Goal: Information Seeking & Learning: Learn about a topic

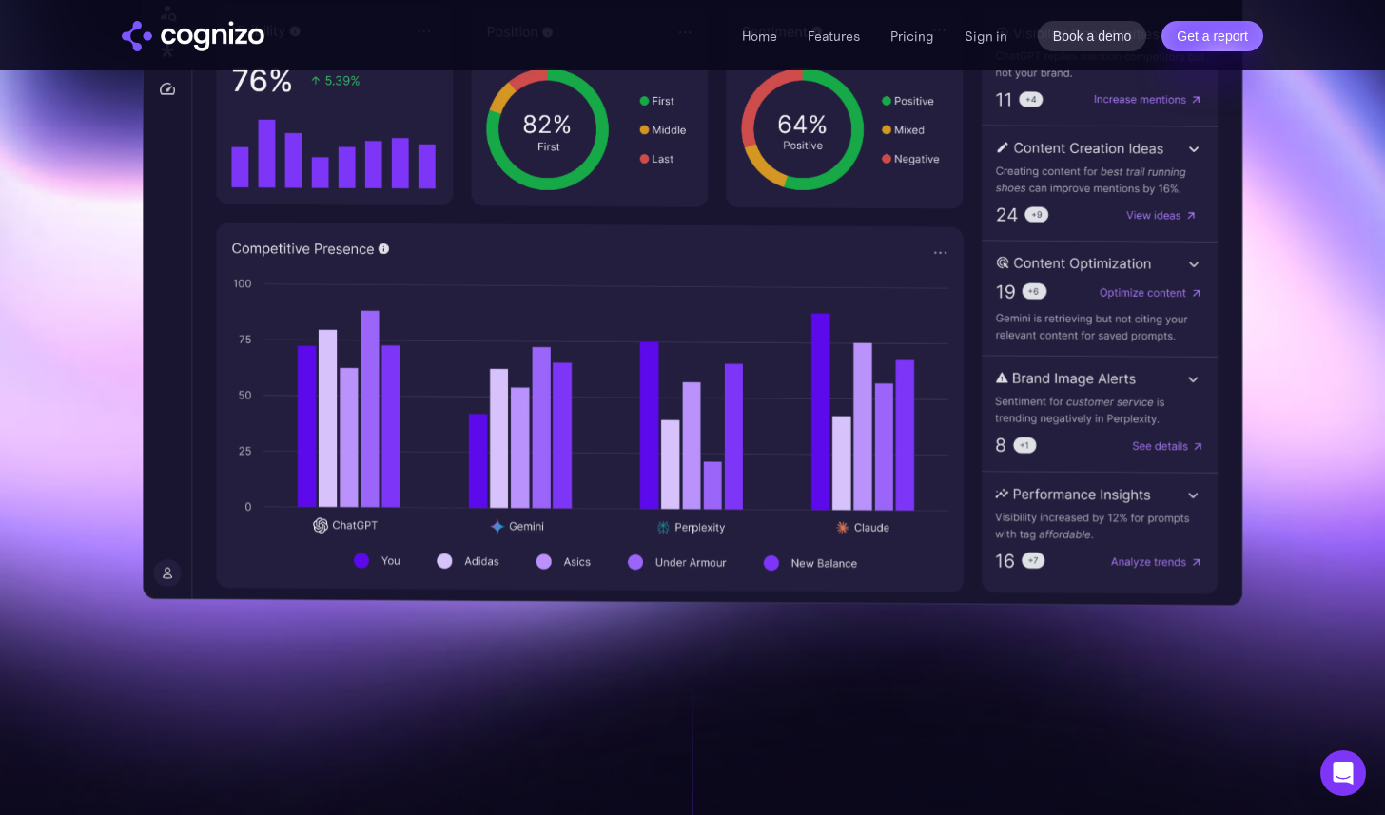
scroll to position [907, 0]
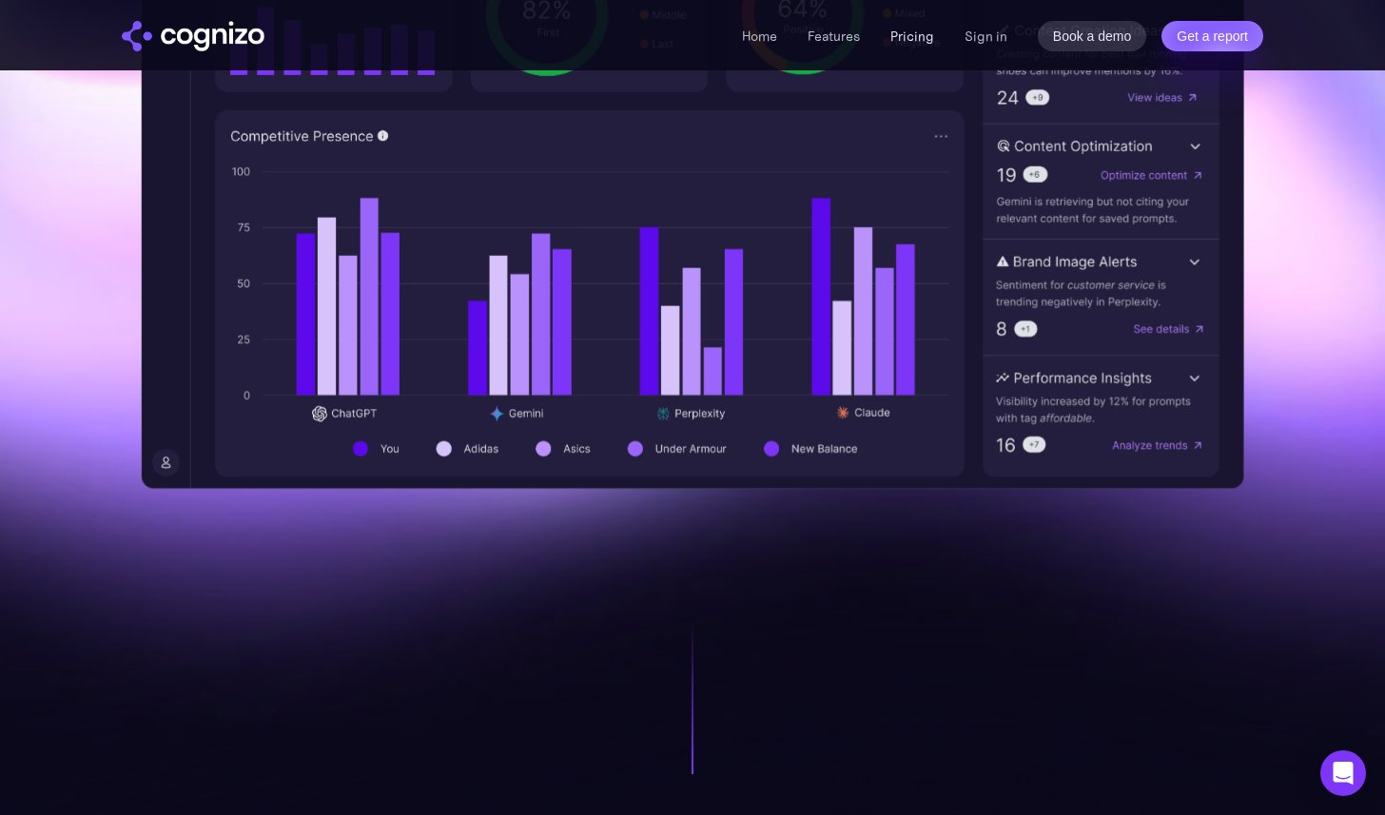
click at [917, 39] on link "Pricing" at bounding box center [912, 36] width 44 height 17
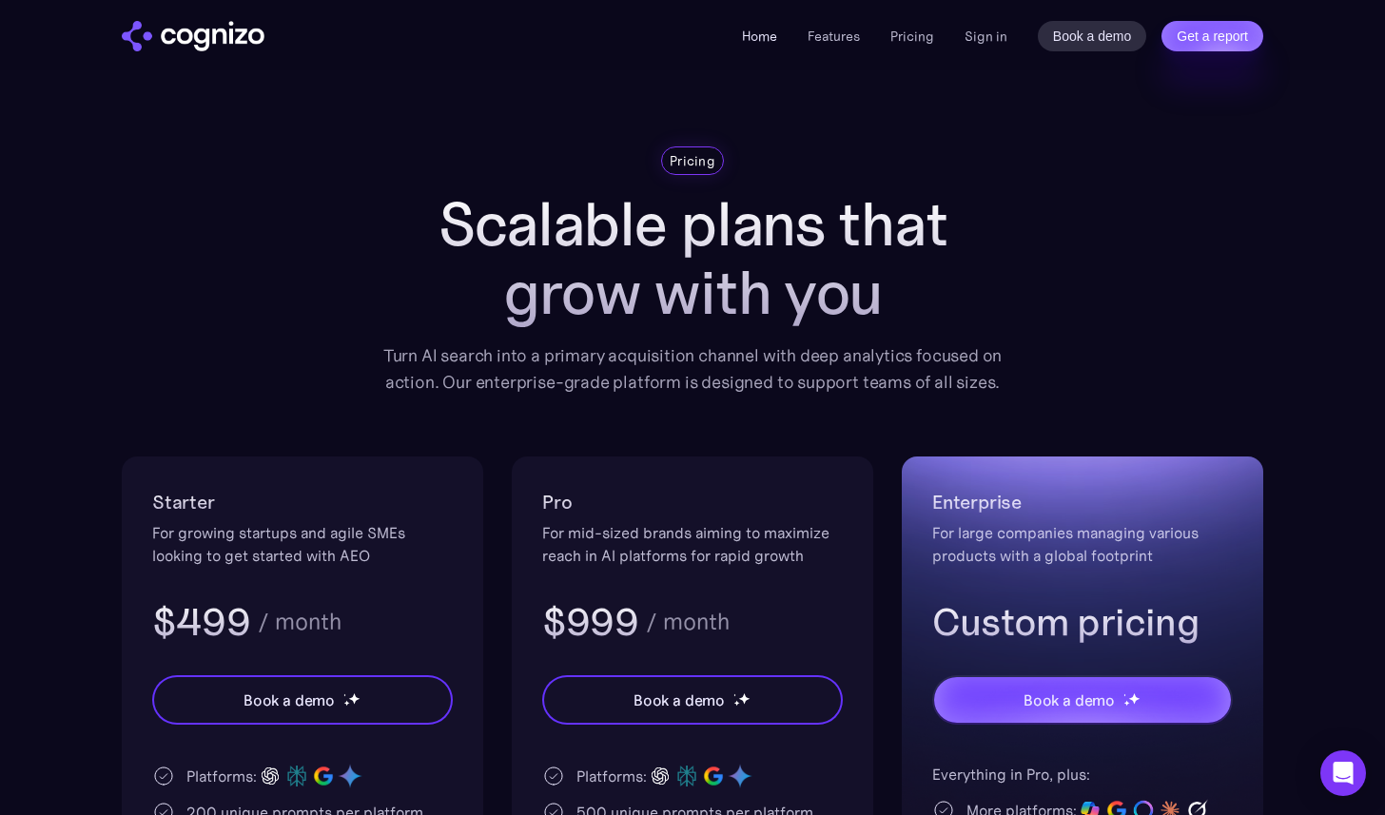
click at [764, 33] on link "Home" at bounding box center [759, 36] width 35 height 17
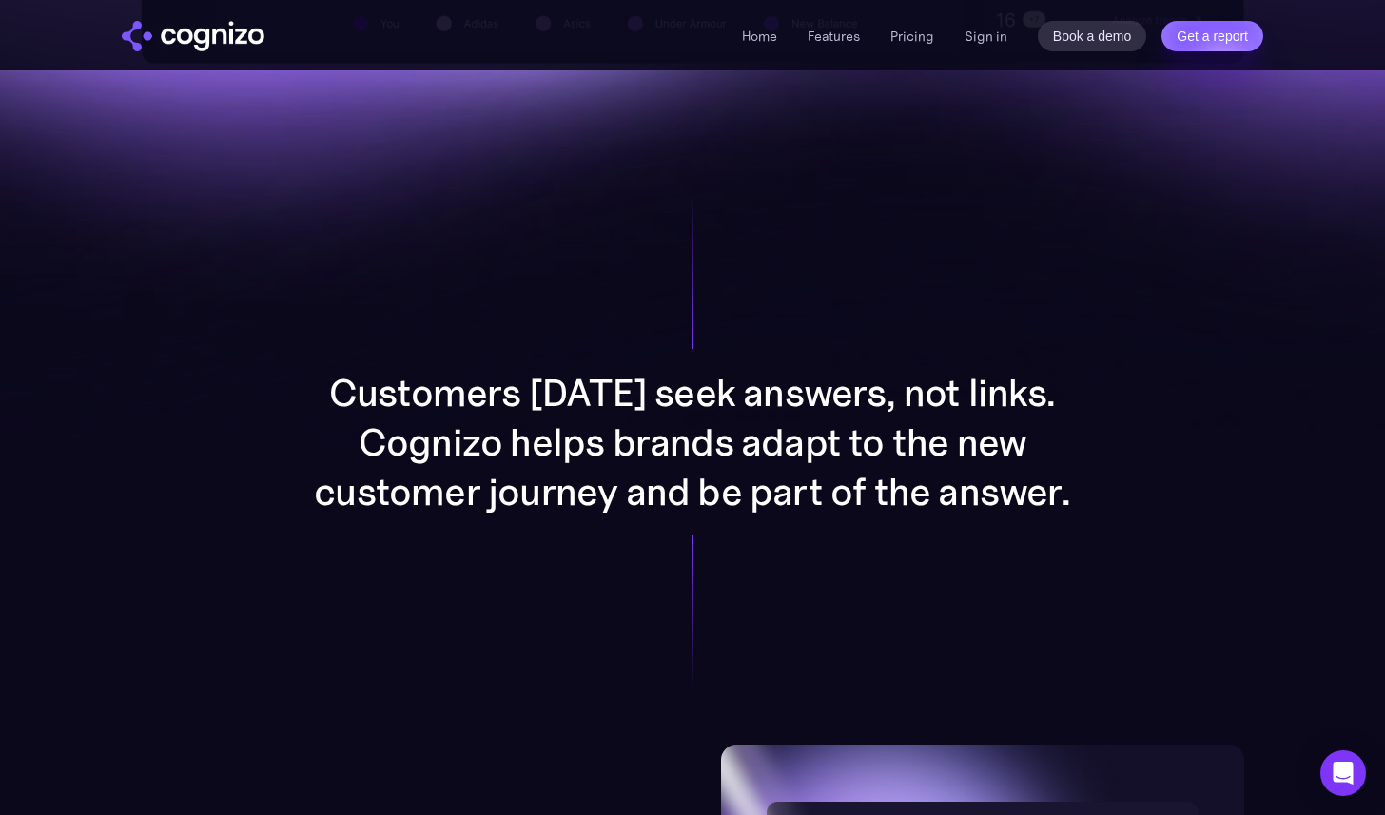
scroll to position [1122, 0]
